Goal: Information Seeking & Learning: Compare options

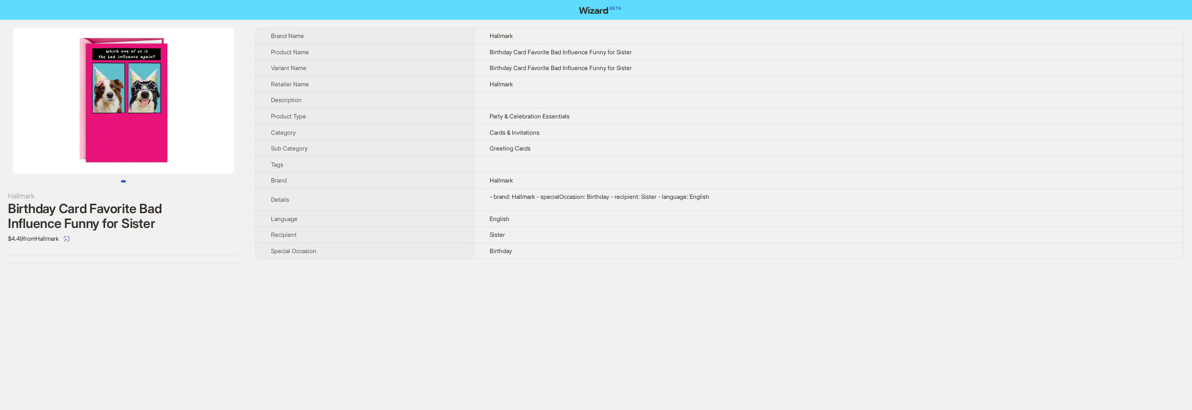
drag, startPoint x: 191, startPoint y: 127, endPoint x: 71, endPoint y: 113, distance: 121.4
click at [71, 113] on img at bounding box center [123, 101] width 221 height 146
drag, startPoint x: 144, startPoint y: 118, endPoint x: 58, endPoint y: 105, distance: 86.9
click at [58, 105] on img at bounding box center [123, 101] width 221 height 146
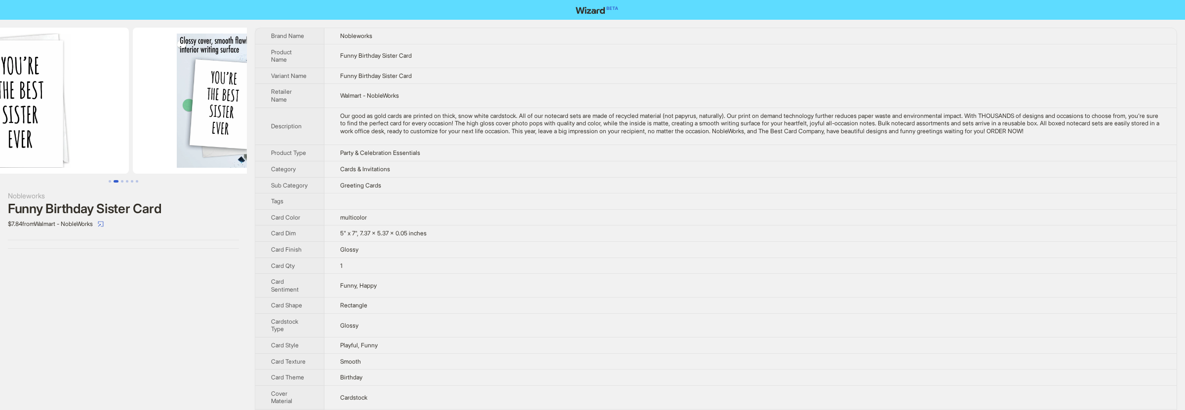
scroll to position [0, 225]
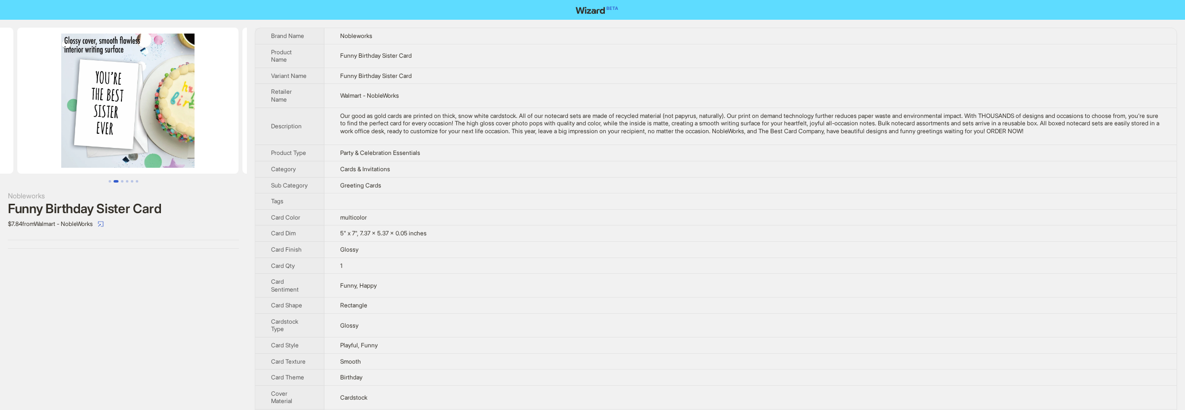
drag, startPoint x: 215, startPoint y: 130, endPoint x: 85, endPoint y: 119, distance: 130.8
click at [85, 119] on ul at bounding box center [123, 101] width 247 height 146
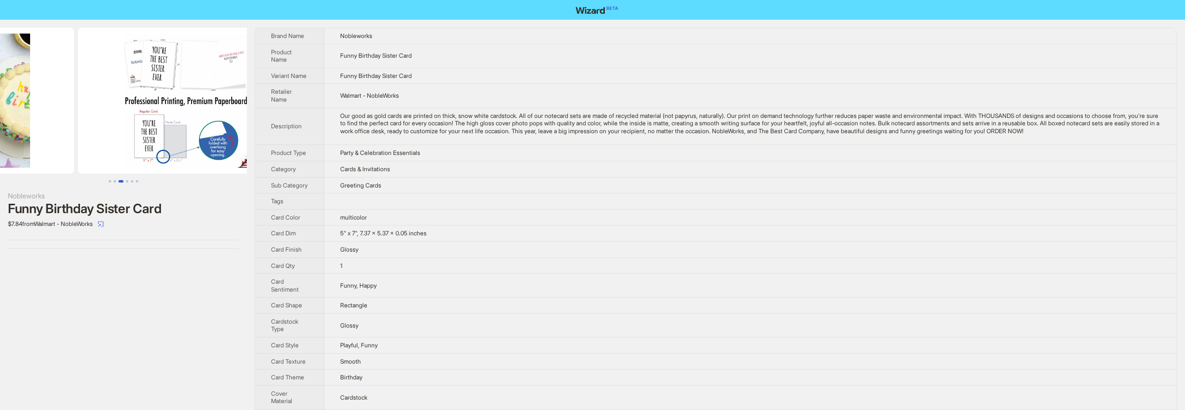
drag, startPoint x: 150, startPoint y: 123, endPoint x: 40, endPoint y: 117, distance: 109.8
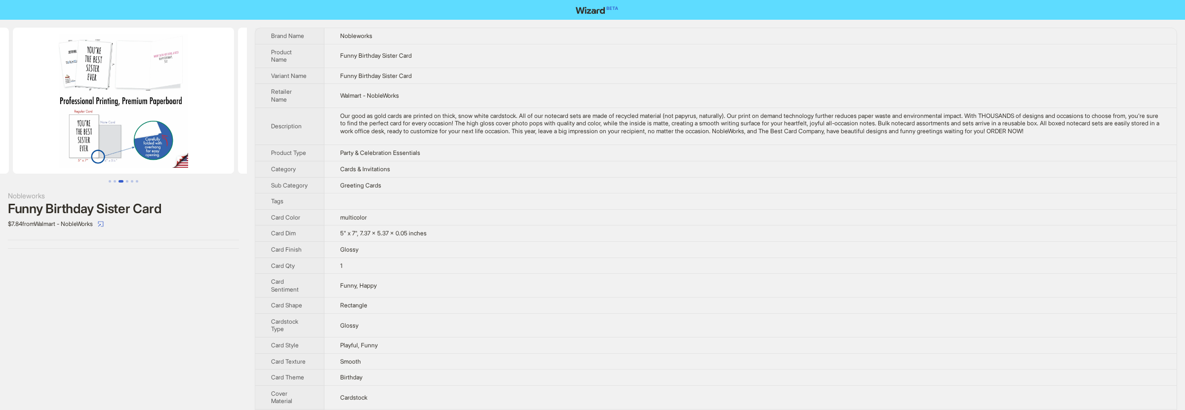
click at [159, 81] on img at bounding box center [123, 101] width 221 height 146
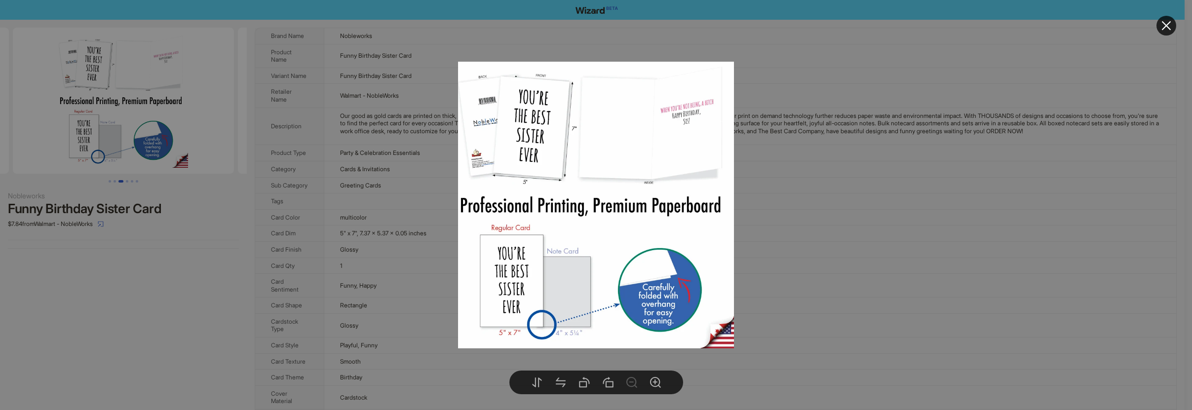
click at [231, 243] on div at bounding box center [596, 205] width 1192 height 410
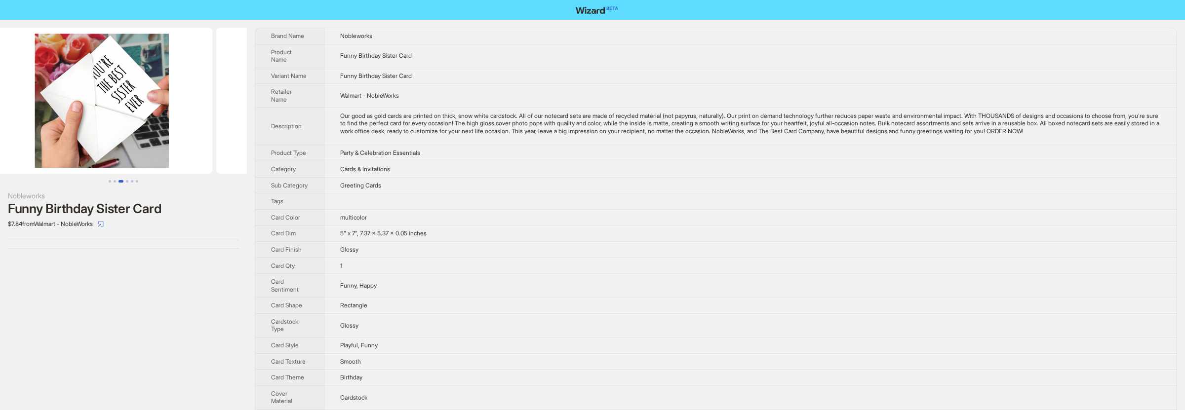
drag, startPoint x: 193, startPoint y: 146, endPoint x: 28, endPoint y: 112, distance: 168.7
click at [28, 112] on ul at bounding box center [123, 101] width 247 height 146
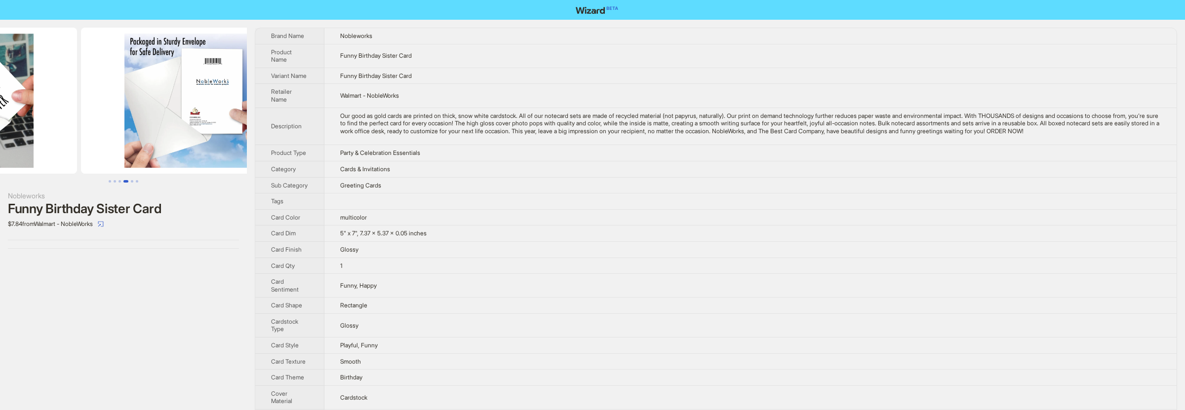
drag, startPoint x: 154, startPoint y: 114, endPoint x: 49, endPoint y: 98, distance: 105.9
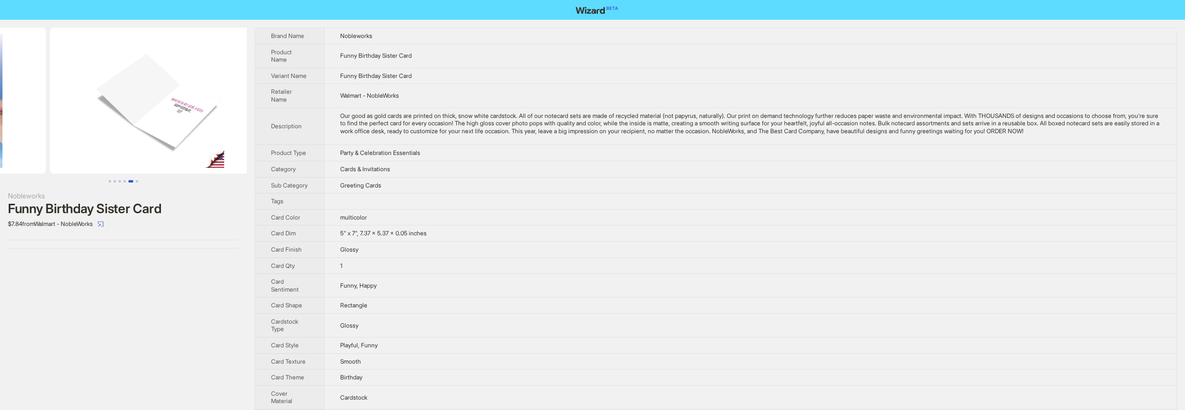
drag, startPoint x: 163, startPoint y: 115, endPoint x: 31, endPoint y: 96, distance: 133.7
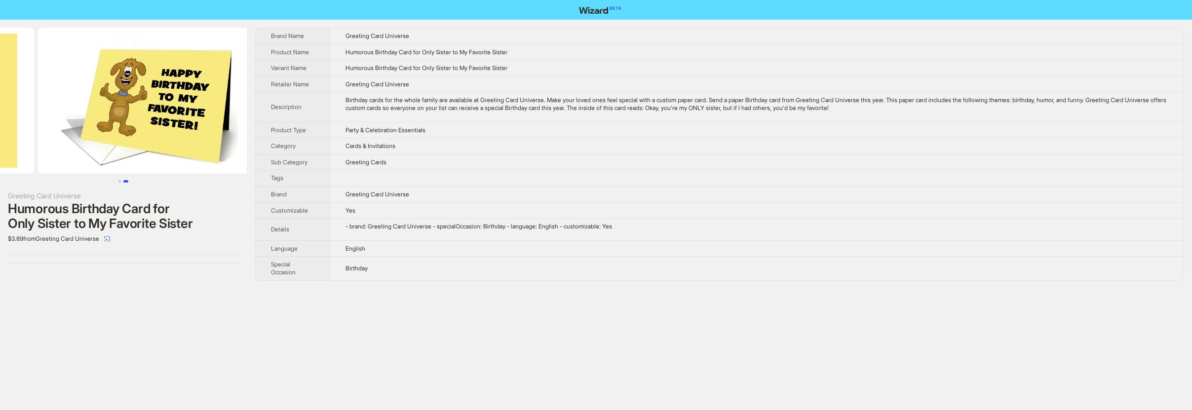
drag, startPoint x: 207, startPoint y: 75, endPoint x: 74, endPoint y: 54, distance: 135.3
click at [74, 54] on ul at bounding box center [123, 101] width 247 height 146
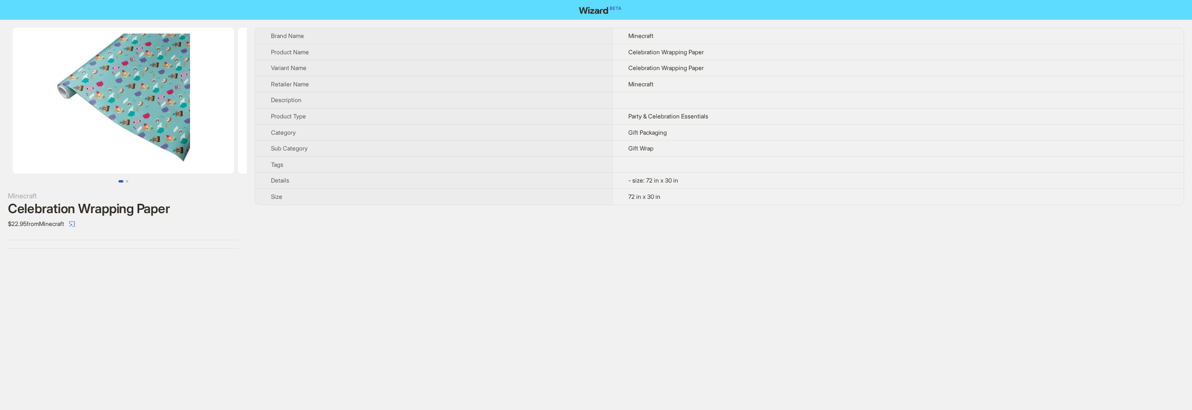
click at [134, 99] on img at bounding box center [123, 101] width 221 height 146
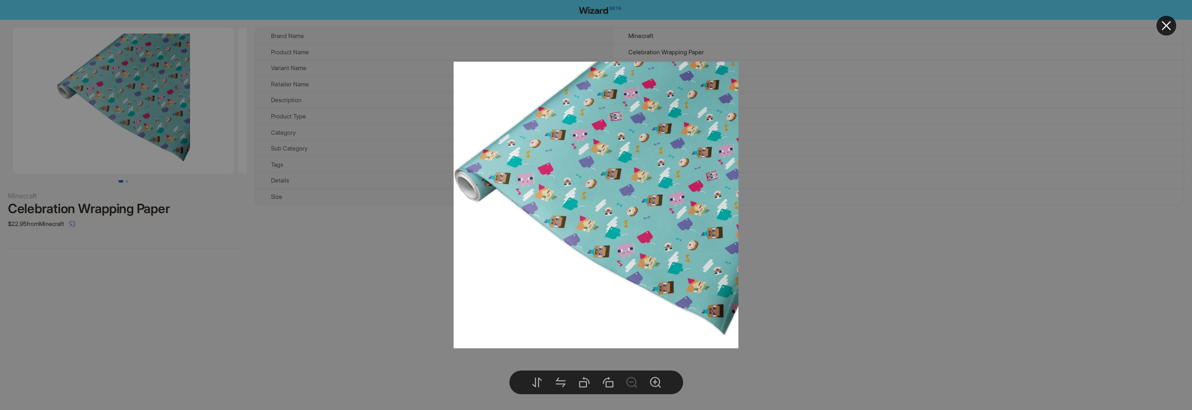
click at [134, 99] on div at bounding box center [596, 205] width 1192 height 410
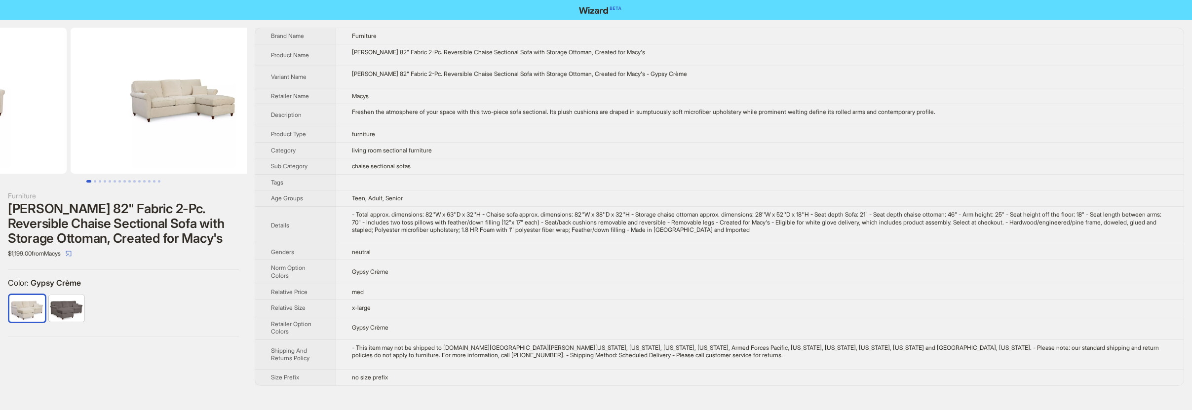
drag, startPoint x: 226, startPoint y: 120, endPoint x: 112, endPoint y: 105, distance: 114.6
click at [113, 105] on ul at bounding box center [123, 101] width 247 height 146
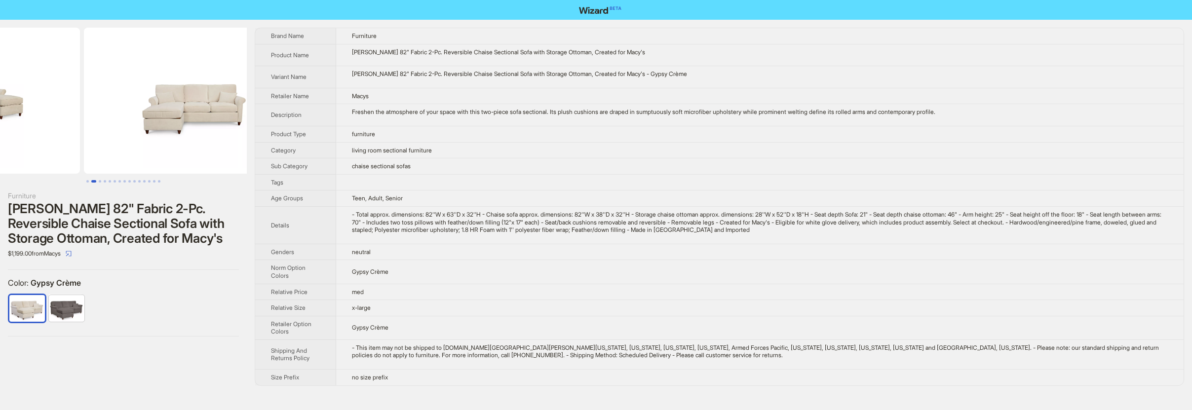
drag, startPoint x: 204, startPoint y: 110, endPoint x: 111, endPoint y: 98, distance: 94.6
click at [111, 98] on ul at bounding box center [123, 101] width 247 height 146
drag, startPoint x: 193, startPoint y: 102, endPoint x: 90, endPoint y: 91, distance: 103.3
click at [90, 91] on ul at bounding box center [123, 101] width 247 height 146
drag, startPoint x: 190, startPoint y: 97, endPoint x: 93, endPoint y: 86, distance: 97.3
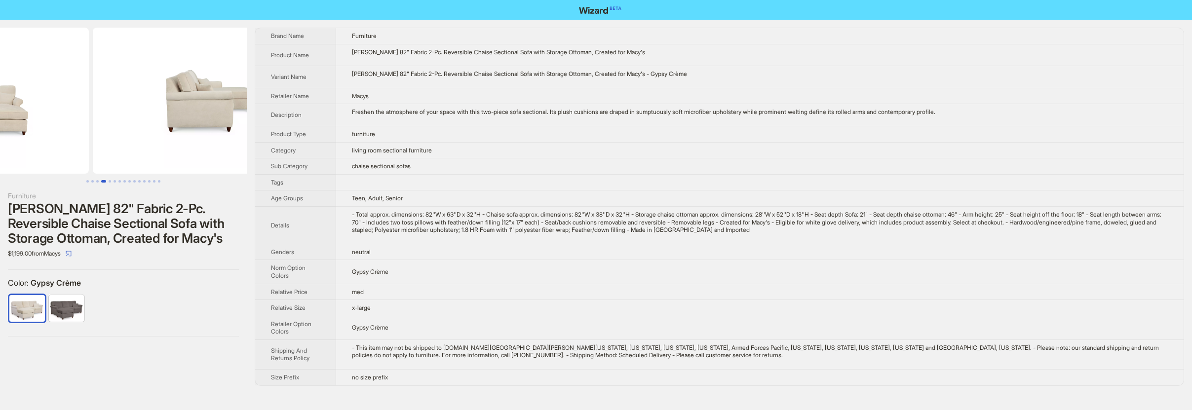
click at [93, 86] on ul at bounding box center [123, 101] width 247 height 146
drag, startPoint x: 195, startPoint y: 94, endPoint x: 106, endPoint y: 86, distance: 89.7
click at [103, 86] on ul at bounding box center [123, 101] width 247 height 146
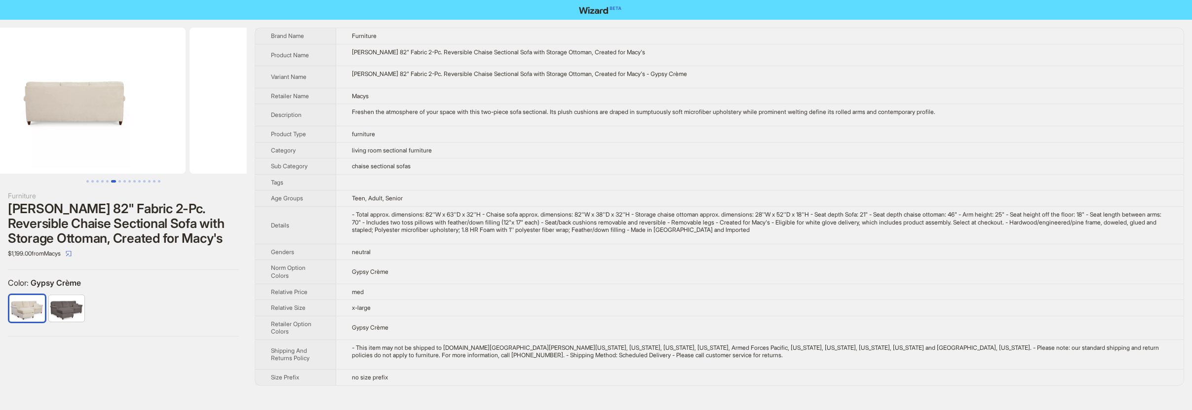
scroll to position [0, 1351]
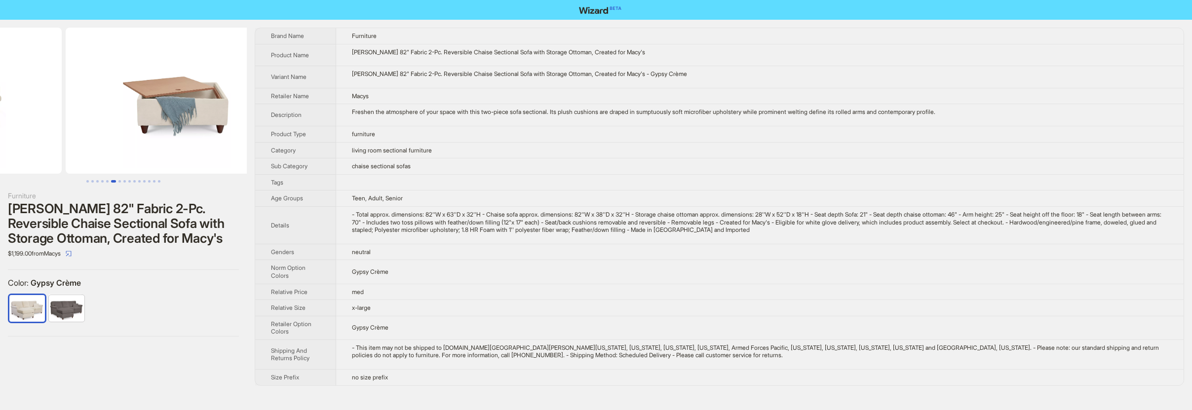
drag, startPoint x: 193, startPoint y: 91, endPoint x: 97, endPoint y: 84, distance: 96.0
click at [97, 84] on ul at bounding box center [123, 101] width 247 height 146
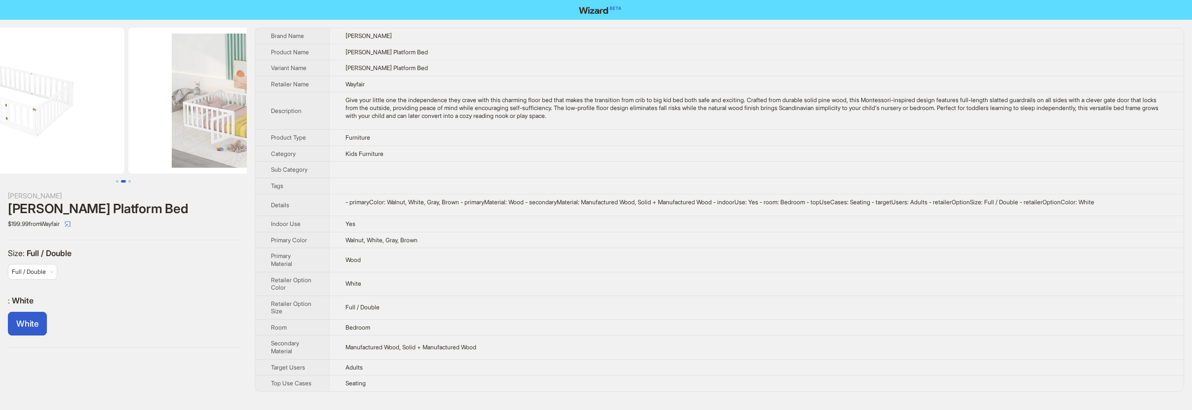
scroll to position [0, 225]
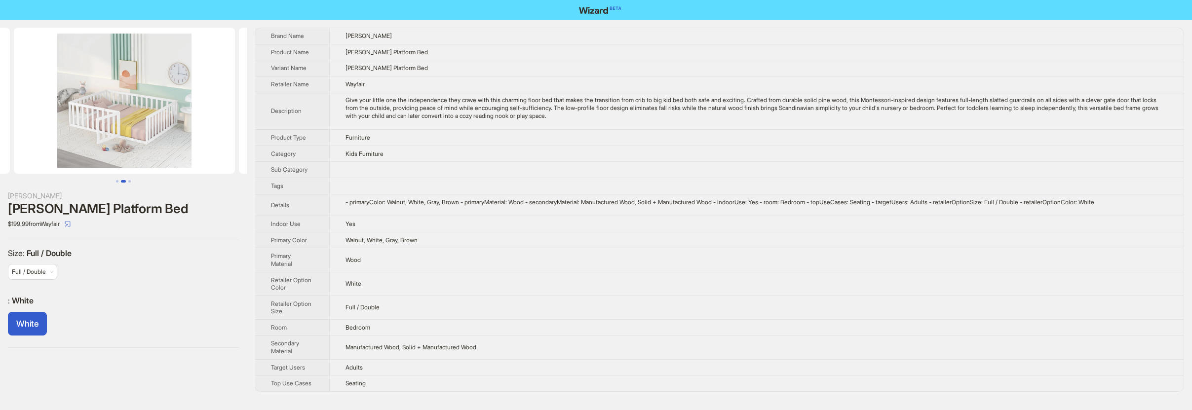
drag, startPoint x: 186, startPoint y: 65, endPoint x: 32, endPoint y: 43, distance: 155.5
click at [35, 43] on ul at bounding box center [123, 101] width 247 height 146
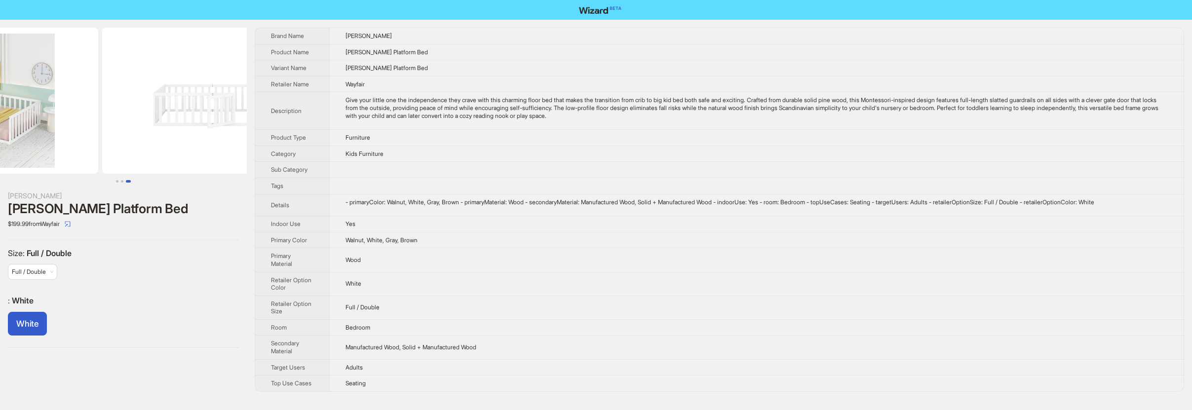
drag, startPoint x: 169, startPoint y: 80, endPoint x: 72, endPoint y: 69, distance: 98.5
